Goal: Information Seeking & Learning: Learn about a topic

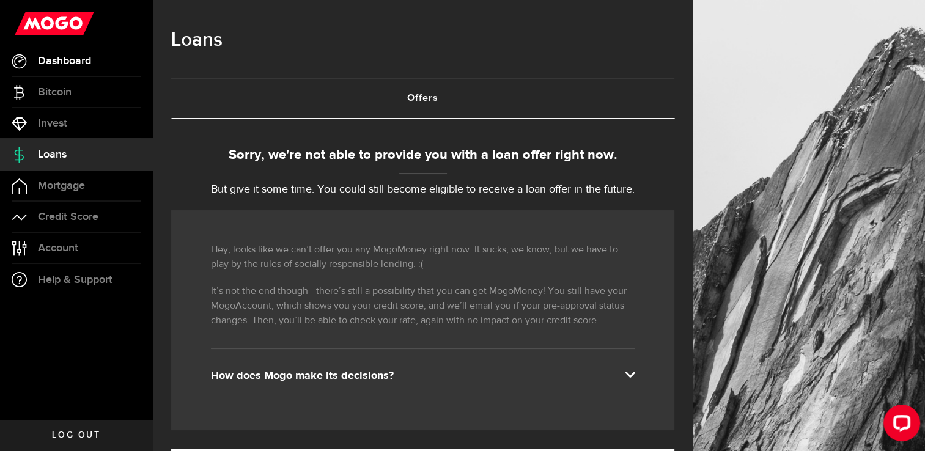
click at [61, 69] on link "Dashboard" at bounding box center [76, 61] width 153 height 31
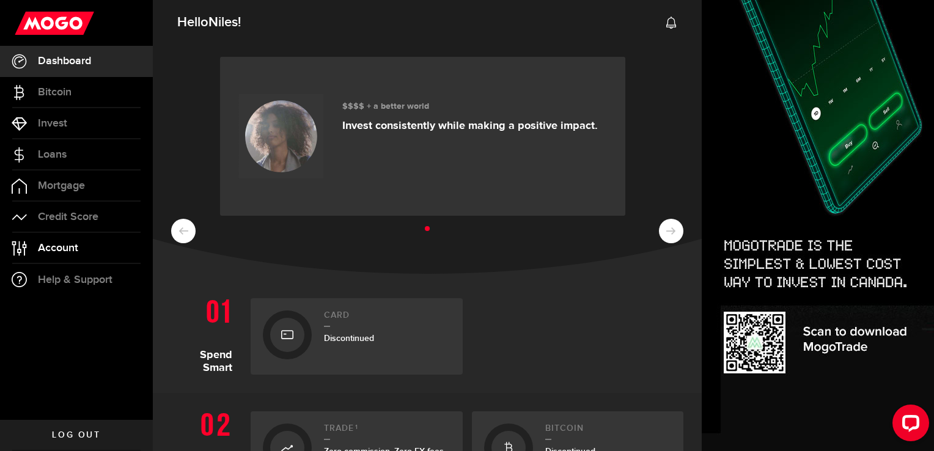
click at [96, 239] on link "Account Compte" at bounding box center [76, 248] width 153 height 31
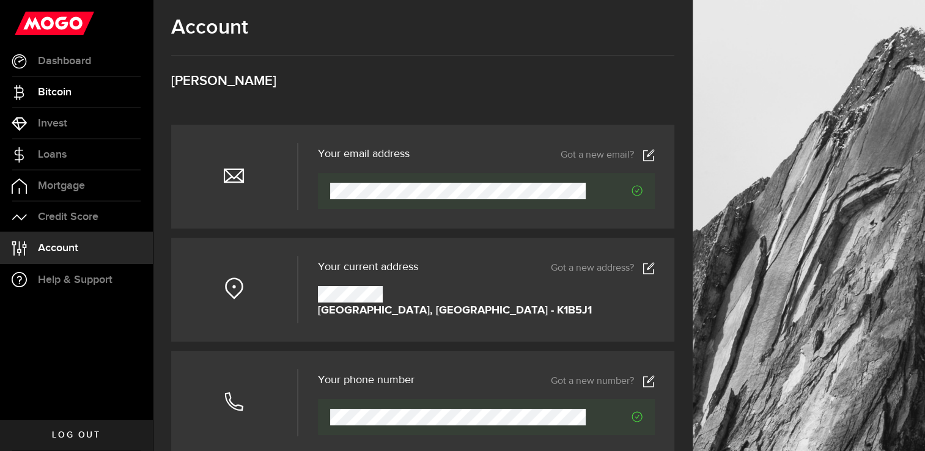
click at [65, 94] on span "Bitcoin" at bounding box center [55, 92] width 34 height 11
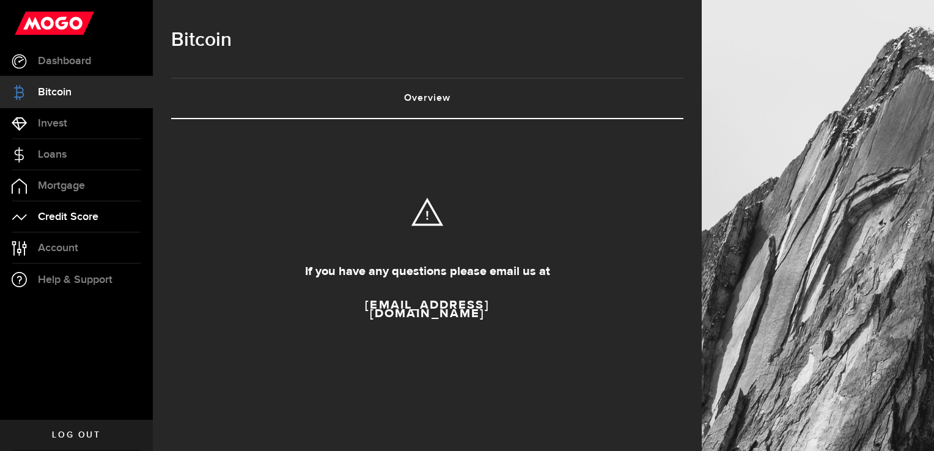
click at [77, 215] on span "Credit Score" at bounding box center [68, 217] width 61 height 11
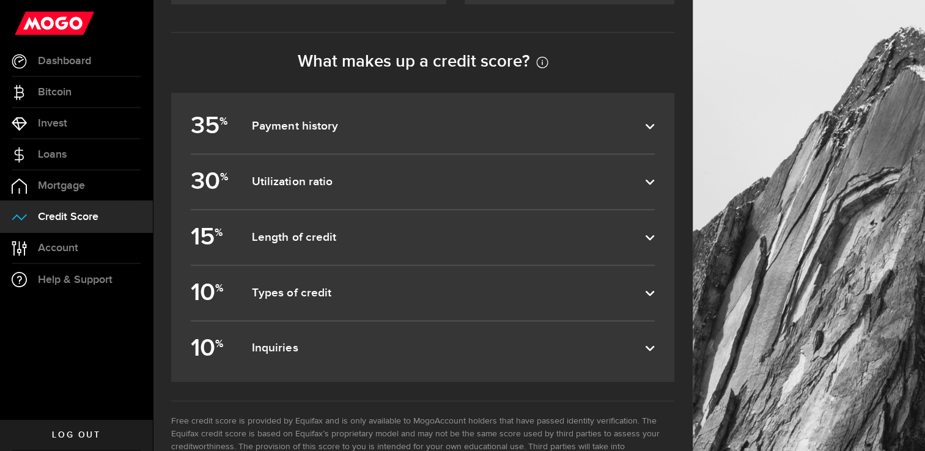
scroll to position [550, 0]
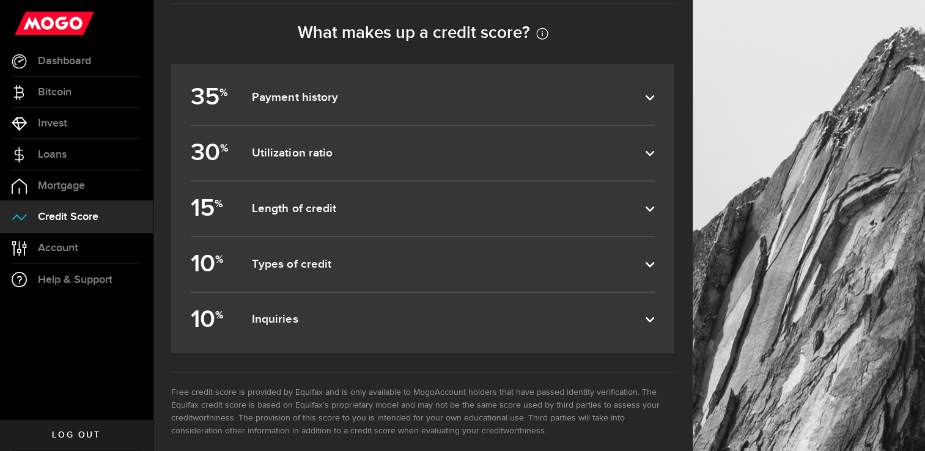
click at [655, 316] on icon at bounding box center [650, 320] width 10 height 10
click at [0, 0] on input "10 % Inquiries" at bounding box center [0, 0] width 0 height 0
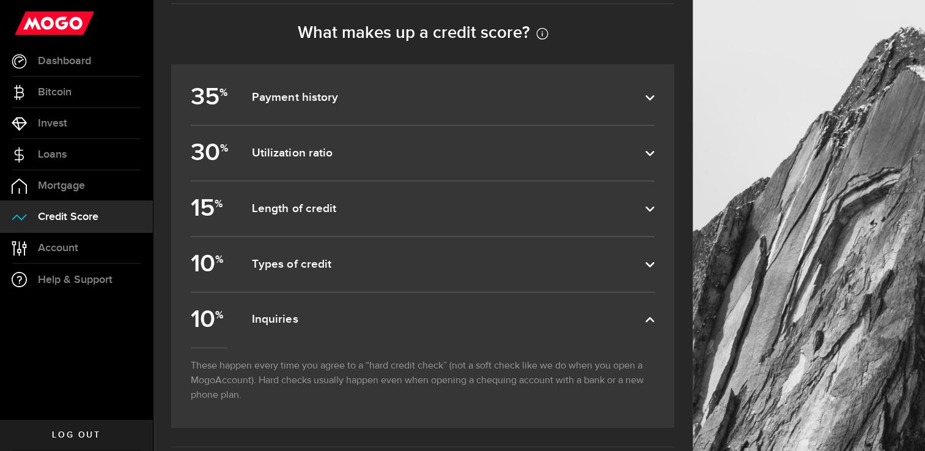
click at [655, 316] on icon at bounding box center [650, 320] width 10 height 10
click at [0, 0] on input "10 % Inquiries" at bounding box center [0, 0] width 0 height 0
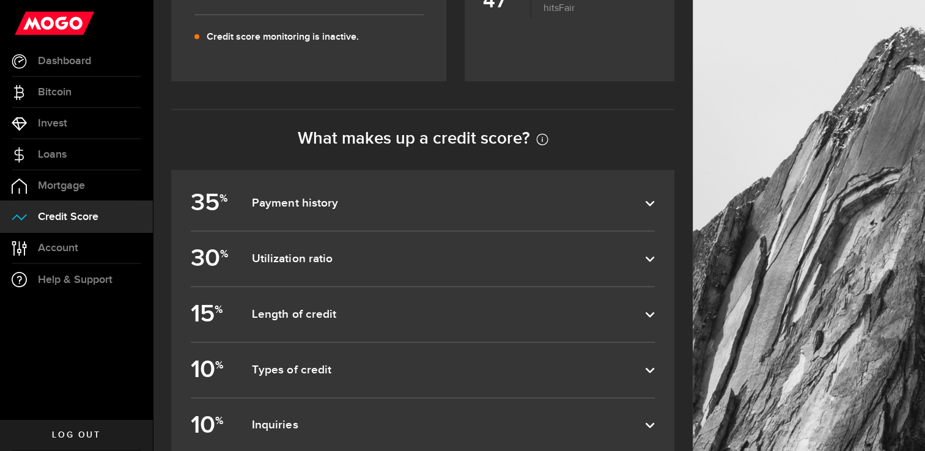
scroll to position [428, 0]
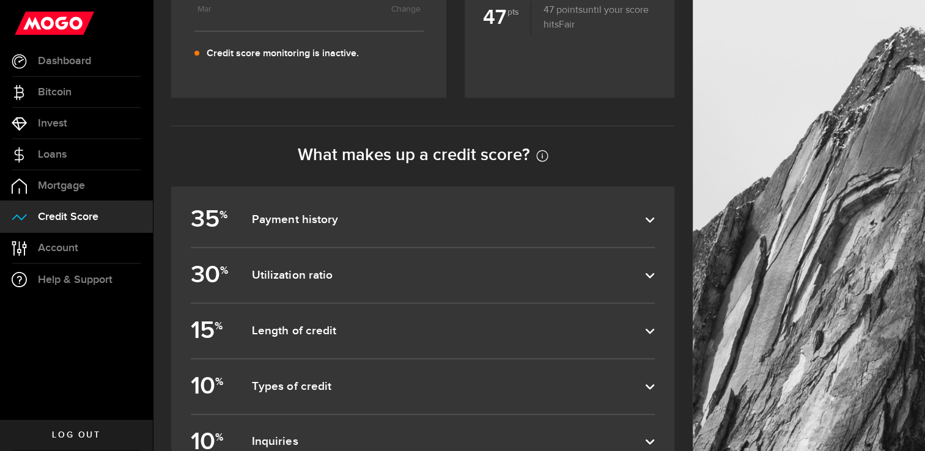
click at [655, 276] on icon at bounding box center [650, 276] width 10 height 10
click at [0, 0] on input "30 % Utilization ratio" at bounding box center [0, 0] width 0 height 0
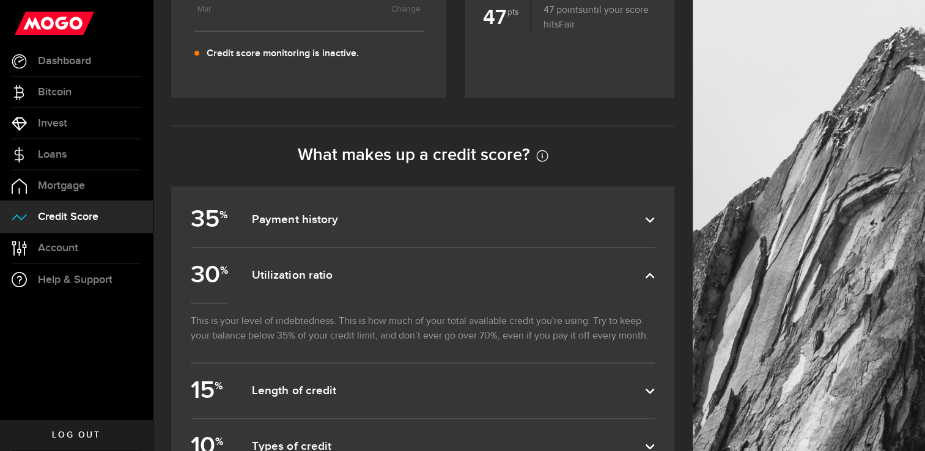
click at [655, 221] on icon at bounding box center [650, 220] width 10 height 10
click at [0, 0] on input "35 % Payment history" at bounding box center [0, 0] width 0 height 0
